Goal: Task Accomplishment & Management: Manage account settings

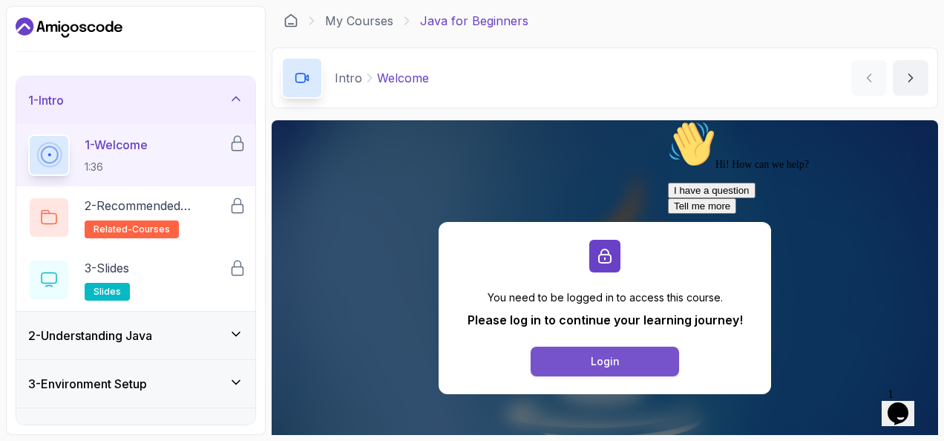
click at [645, 366] on button "Login" at bounding box center [604, 361] width 148 height 30
click at [668, 120] on icon "Chat attention grabber" at bounding box center [668, 120] width 0 height 0
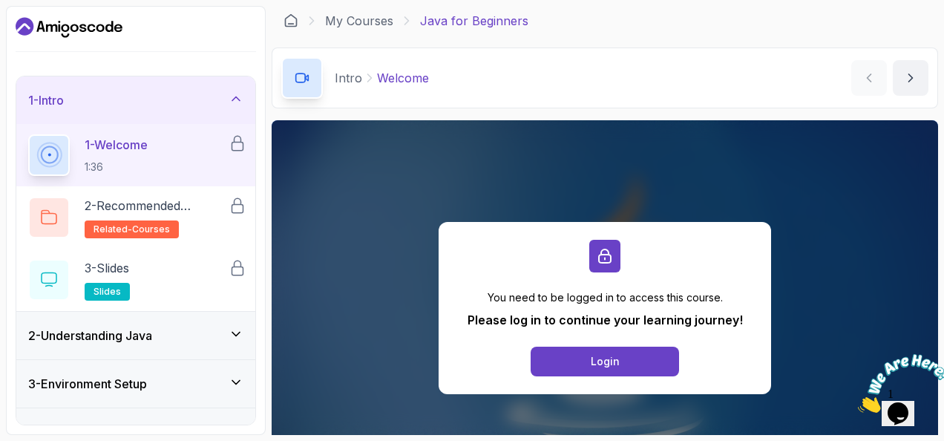
click at [119, 145] on p "1 - Welcome" at bounding box center [116, 145] width 63 height 18
click at [50, 163] on icon at bounding box center [48, 154] width 24 height 24
click at [50, 163] on div at bounding box center [49, 154] width 35 height 35
click at [50, 163] on icon at bounding box center [49, 154] width 23 height 23
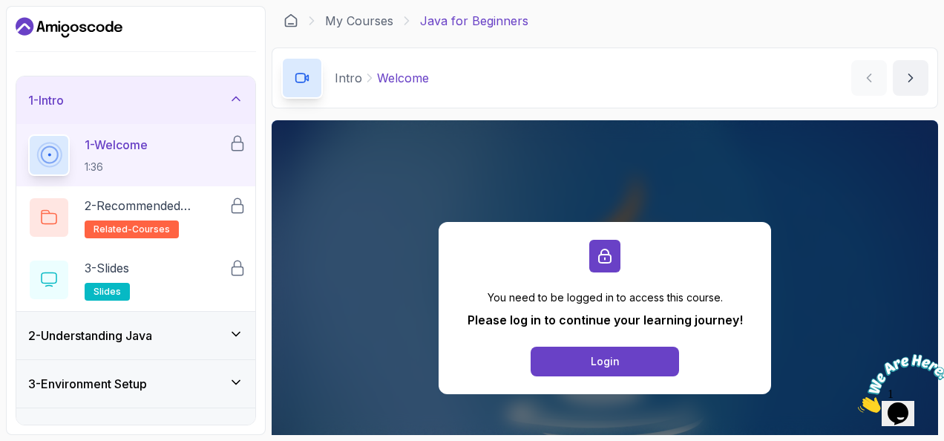
click at [234, 331] on icon at bounding box center [235, 333] width 15 height 15
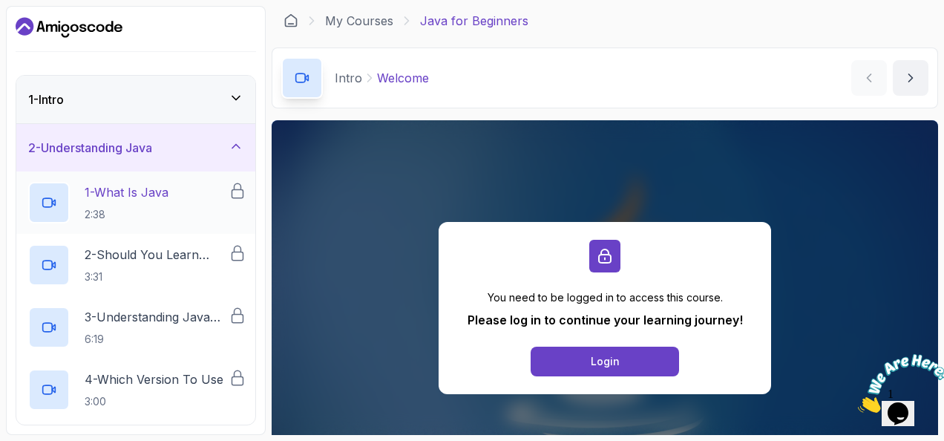
click at [43, 202] on icon at bounding box center [47, 203] width 9 height 9
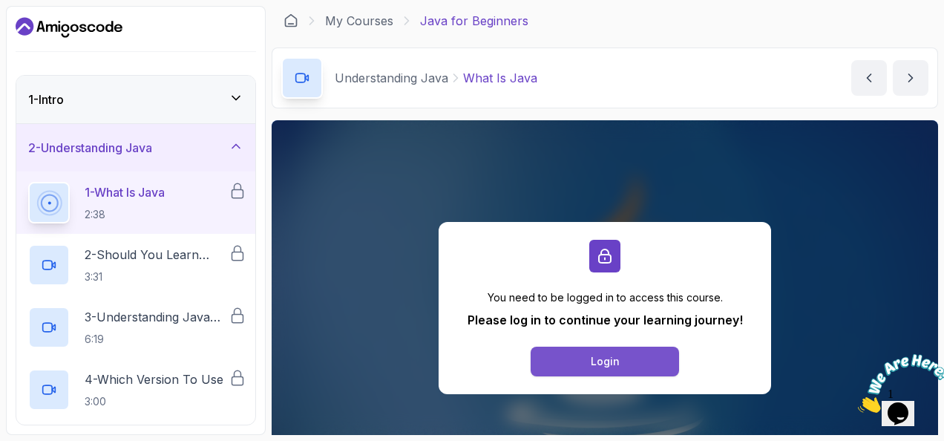
click at [628, 358] on button "Login" at bounding box center [604, 361] width 148 height 30
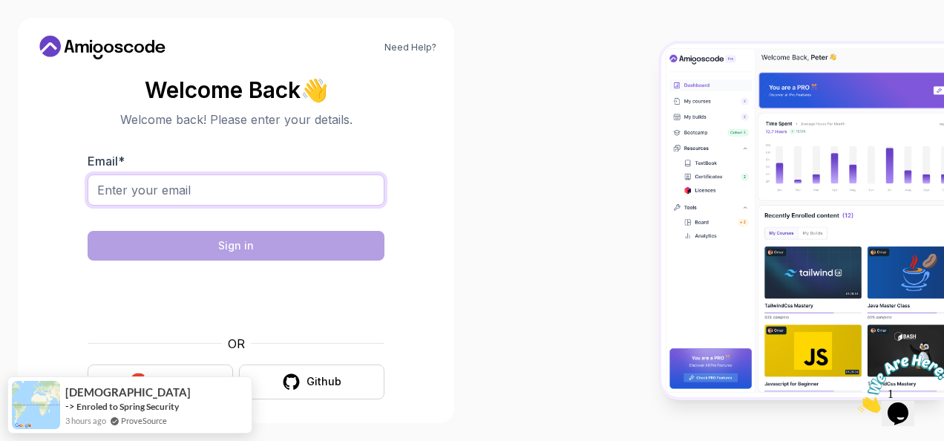
click at [171, 186] on input "Email *" at bounding box center [236, 189] width 297 height 31
type input "[EMAIL_ADDRESS][DOMAIN_NAME]"
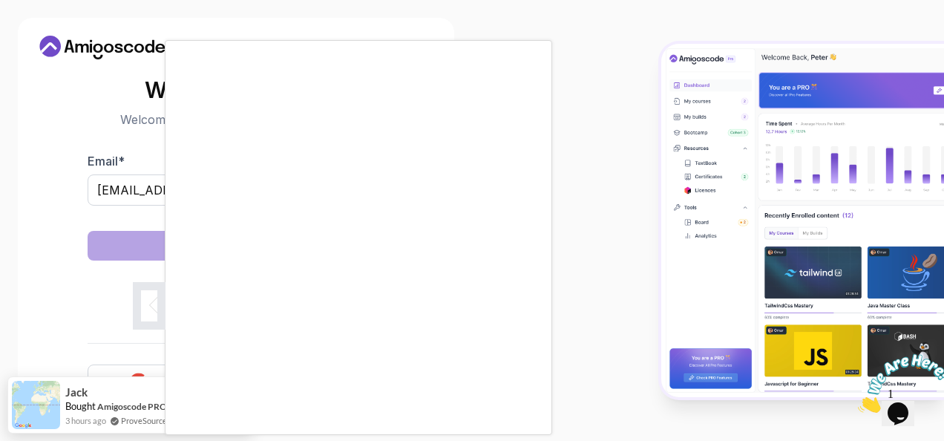
click at [657, 102] on body "Need Help? Welcome Back 👋 Welcome back! Please enter your details. Email * yald…" at bounding box center [472, 220] width 944 height 441
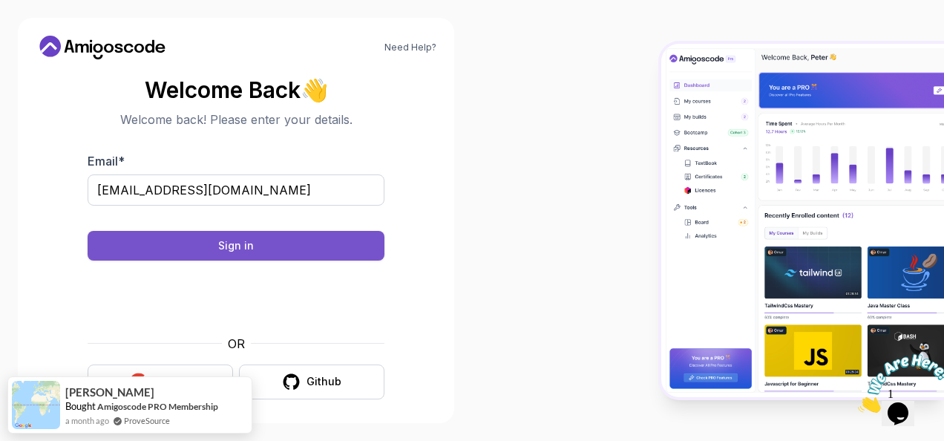
click at [277, 247] on button "Sign in" at bounding box center [236, 246] width 297 height 30
